Goal: Information Seeking & Learning: Learn about a topic

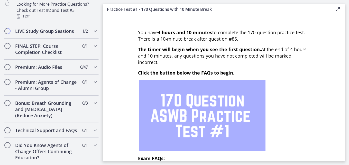
scroll to position [427, 0]
click at [52, 108] on h2 "Bonus: Breath Grounding and [MEDICAL_DATA] (Reduce Anxiety)" at bounding box center [46, 109] width 63 height 18
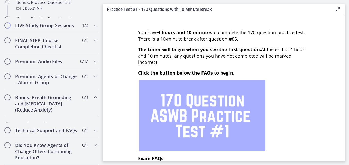
scroll to position [303, 0]
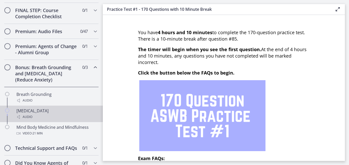
click at [52, 117] on div "[MEDICAL_DATA] Audio" at bounding box center [56, 114] width 80 height 12
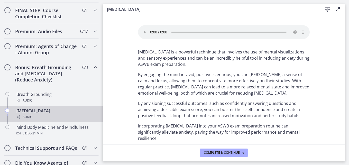
scroll to position [333, 0]
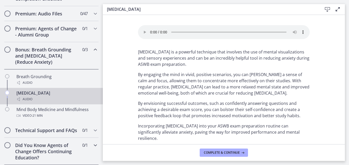
click at [50, 153] on h2 "Did You Know Agents of Change Offers Continuing Education?" at bounding box center [46, 151] width 63 height 18
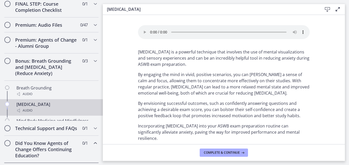
scroll to position [313, 0]
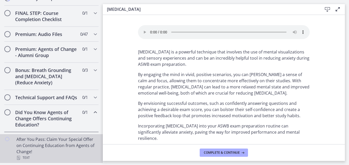
click at [50, 153] on div "After You Pass: Claim Your Special Offer on Continuing Education from Agents of…" at bounding box center [56, 148] width 80 height 25
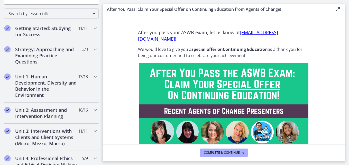
scroll to position [6, 0]
